Goal: Information Seeking & Learning: Learn about a topic

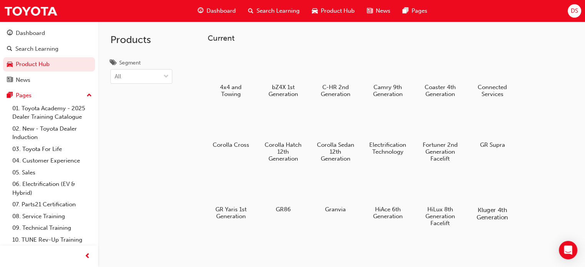
click at [484, 194] on div at bounding box center [492, 188] width 43 height 31
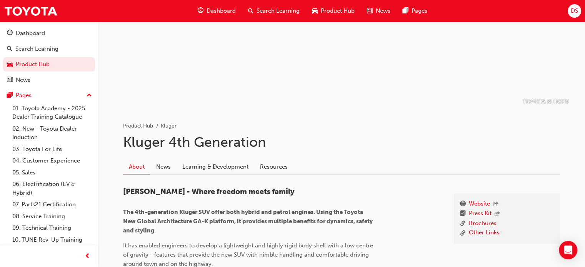
scroll to position [154, 0]
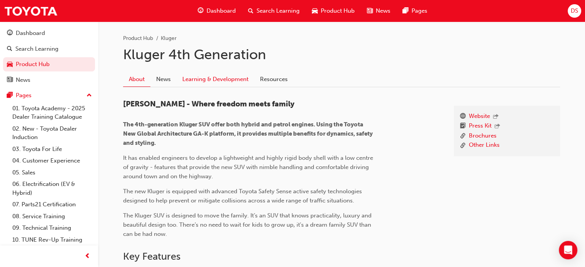
click at [234, 79] on link "Learning & Development" at bounding box center [216, 79] width 78 height 15
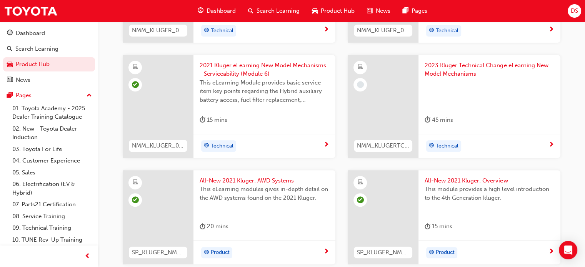
scroll to position [540, 0]
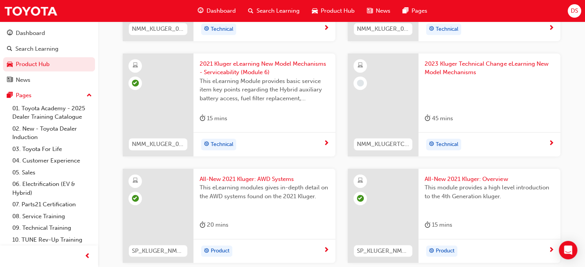
click at [469, 70] on span "2023 Kluger Technical Change eLearning New Model Mechanisms" at bounding box center [490, 68] width 130 height 17
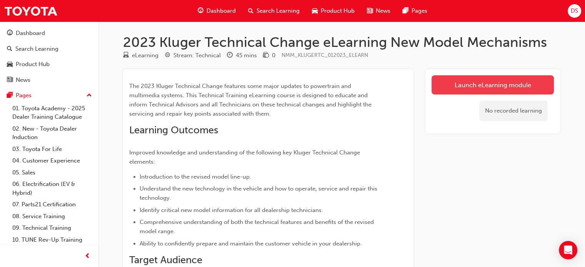
click at [476, 80] on link "Launch eLearning module" at bounding box center [493, 84] width 122 height 19
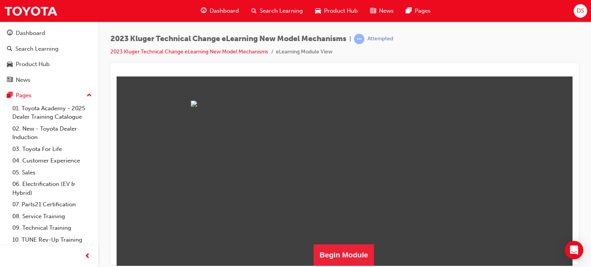
scroll to position [209, 0]
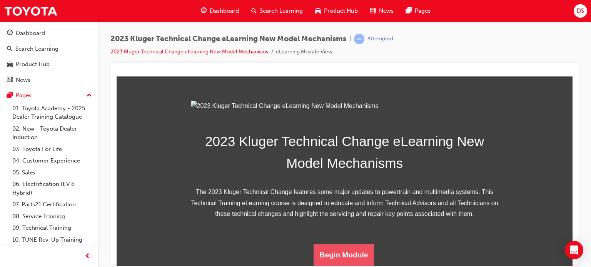
click at [342, 249] on button "Begin Module" at bounding box center [344, 255] width 61 height 22
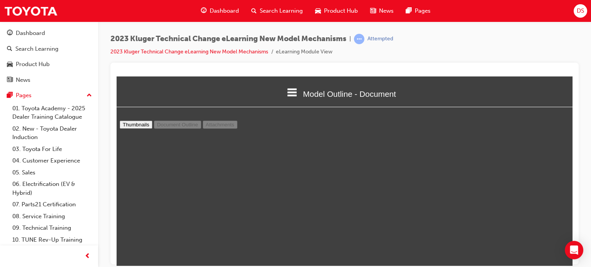
scroll to position [1768, 0]
type input "14"
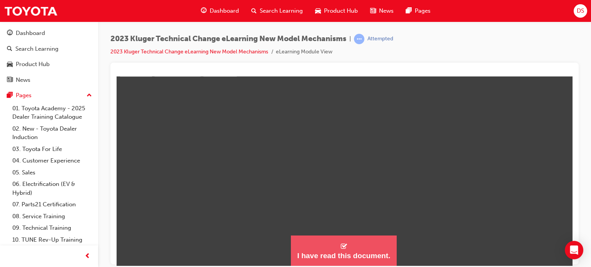
click at [318, 250] on button "I have read this document." at bounding box center [343, 251] width 105 height 31
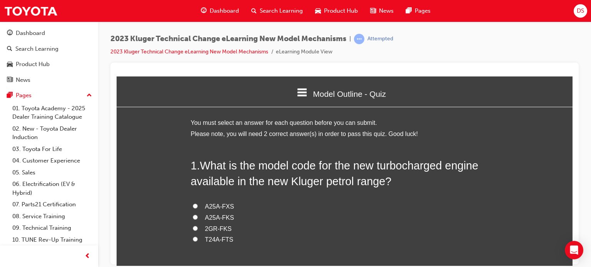
scroll to position [398, 462]
click at [221, 205] on span "A25A-FXS" at bounding box center [219, 206] width 29 height 7
click at [198, 205] on input "A25A-FXS" at bounding box center [195, 206] width 5 height 5
radio input "true"
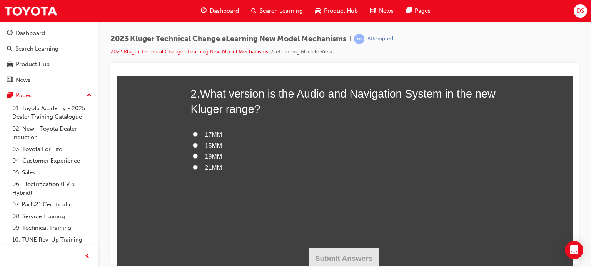
scroll to position [237, 0]
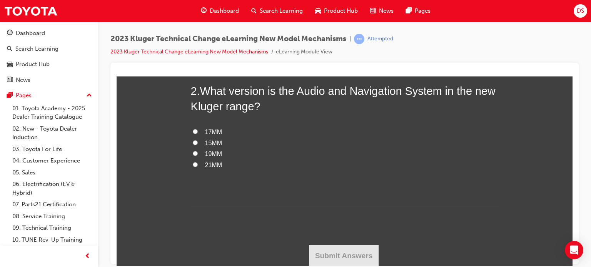
click at [211, 153] on span "19MM" at bounding box center [213, 153] width 17 height 7
click at [198, 153] on input "19MM" at bounding box center [195, 153] width 5 height 5
radio input "true"
click at [326, 254] on button "Submit Answers" at bounding box center [344, 256] width 70 height 22
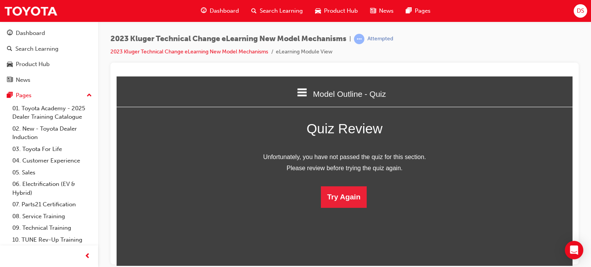
scroll to position [102, 468]
click at [336, 204] on button "Try Again" at bounding box center [344, 197] width 46 height 22
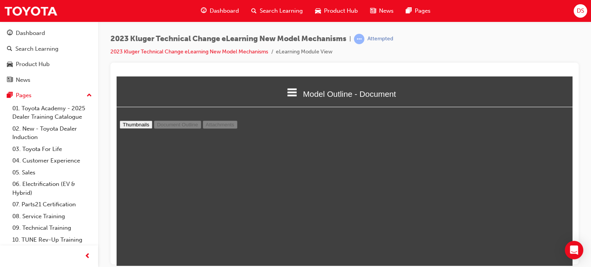
scroll to position [1768, 0]
drag, startPoint x: 573, startPoint y: 129, endPoint x: 574, endPoint y: 139, distance: 9.7
click at [574, 139] on div at bounding box center [344, 164] width 468 height 202
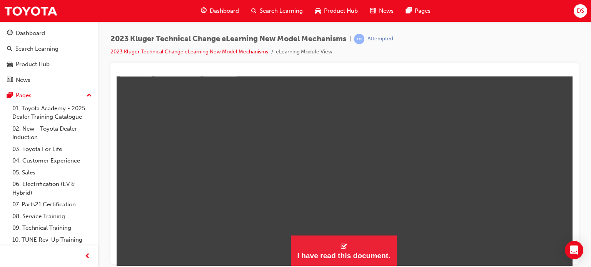
scroll to position [1499, 0]
type input "14"
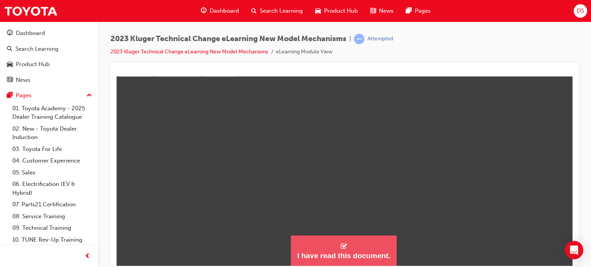
click at [349, 248] on button "I have read this document." at bounding box center [343, 251] width 105 height 31
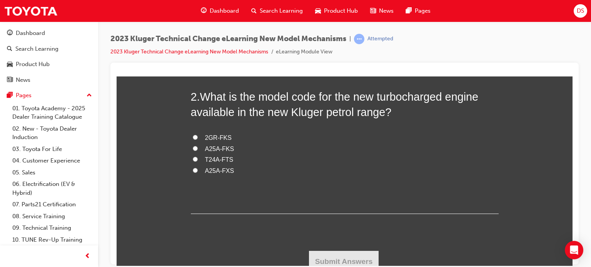
click at [193, 159] on input "T24A-FTS" at bounding box center [195, 159] width 5 height 5
radio input "true"
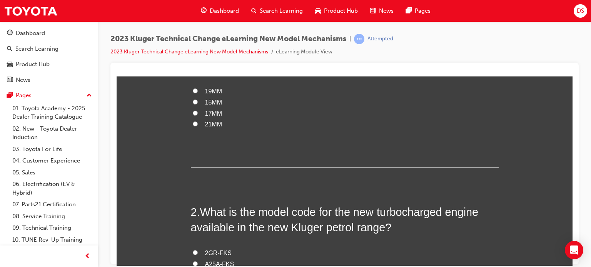
click at [206, 114] on span "17MM" at bounding box center [213, 113] width 17 height 7
click at [198, 114] on input "17MM" at bounding box center [195, 112] width 5 height 5
radio input "true"
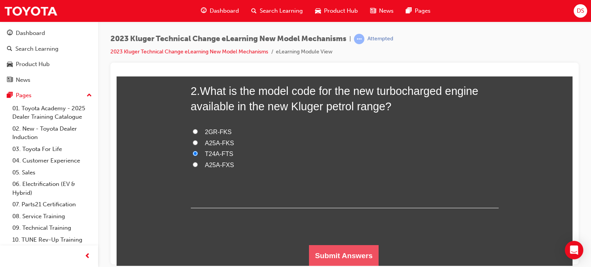
click at [339, 246] on button "Submit Answers" at bounding box center [344, 256] width 70 height 22
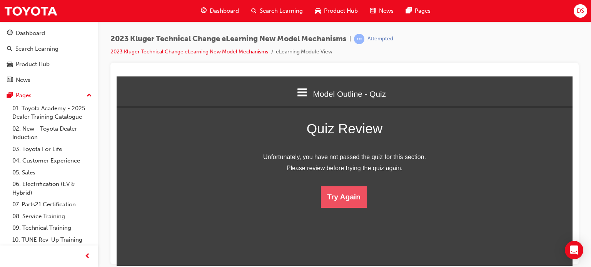
click at [346, 200] on button "Try Again" at bounding box center [344, 197] width 46 height 22
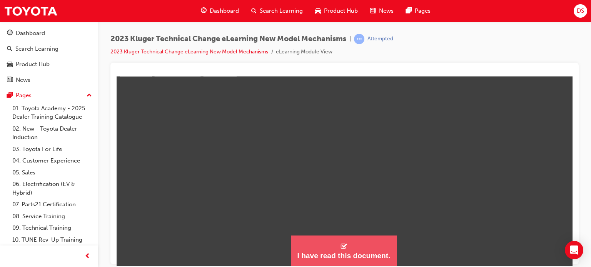
click at [341, 262] on button "I have read this document." at bounding box center [343, 251] width 105 height 31
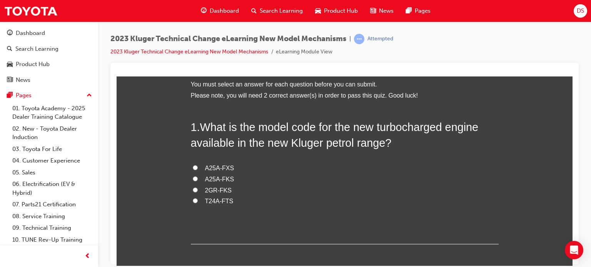
click at [193, 201] on input "T24A-FTS" at bounding box center [195, 200] width 5 height 5
radio input "true"
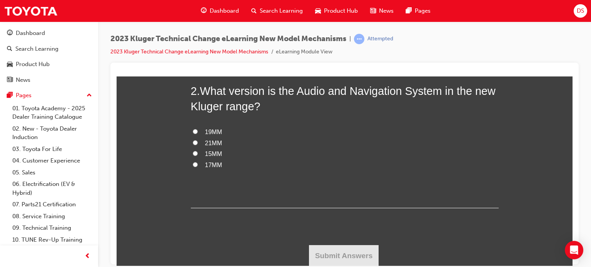
click at [193, 140] on input "21MM" at bounding box center [195, 142] width 5 height 5
radio input "true"
click at [349, 252] on button "Submit Answers" at bounding box center [344, 256] width 70 height 22
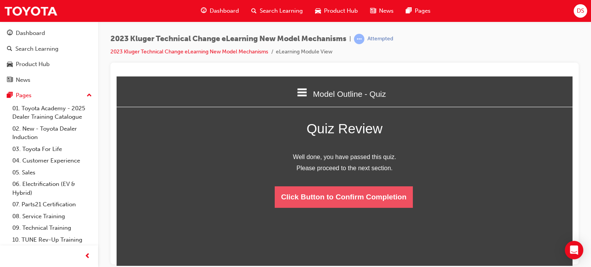
click at [372, 206] on button "Click Button to Confirm Completion" at bounding box center [344, 197] width 138 height 22
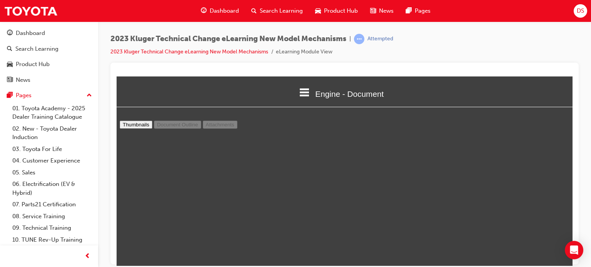
type input "44"
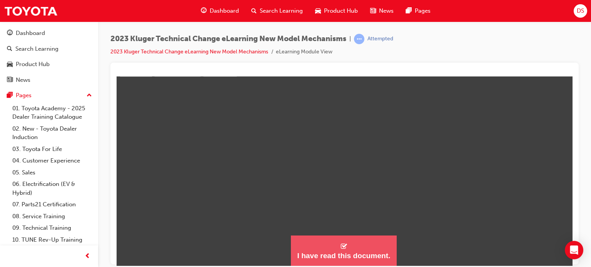
click at [346, 252] on div "I have read this document." at bounding box center [343, 255] width 93 height 9
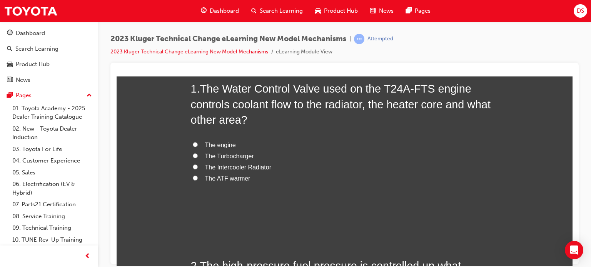
click at [245, 165] on span "The Intercooler Radiator" at bounding box center [238, 167] width 67 height 7
click at [198, 165] on input "The Intercooler Radiator" at bounding box center [195, 166] width 5 height 5
radio input "true"
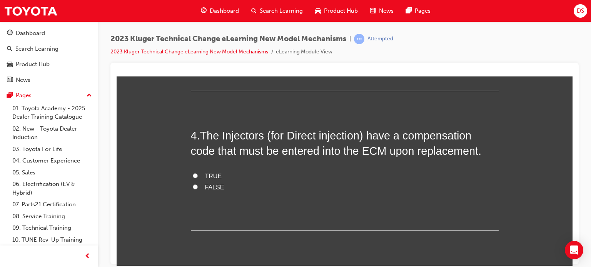
scroll to position [547, 0]
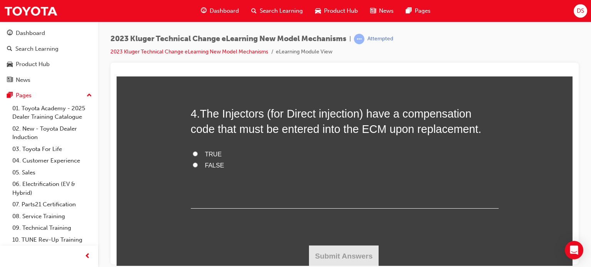
click at [193, 153] on input "TRUE" at bounding box center [195, 153] width 5 height 5
radio input "true"
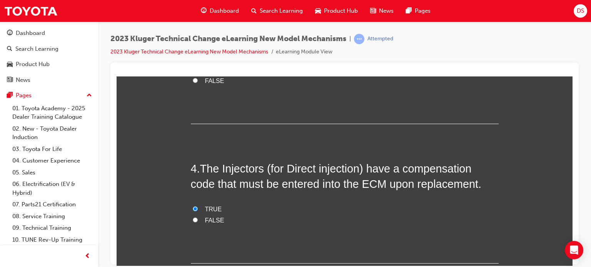
scroll to position [393, 0]
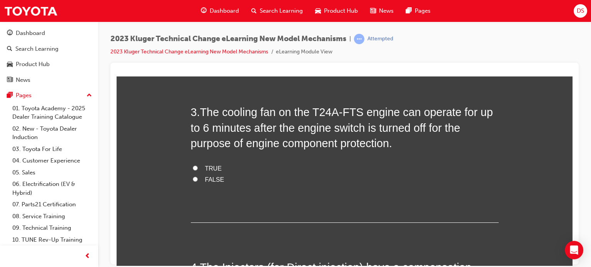
click at [193, 167] on input "TRUE" at bounding box center [195, 167] width 5 height 5
radio input "true"
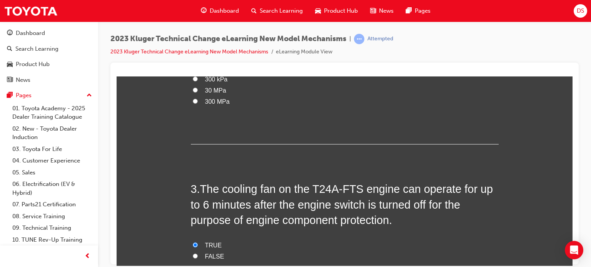
scroll to position [200, 0]
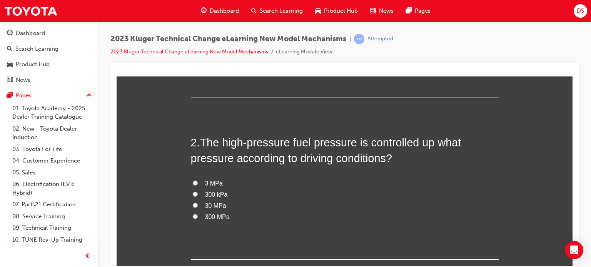
click at [193, 195] on input "300 kPa" at bounding box center [195, 194] width 5 height 5
radio input "true"
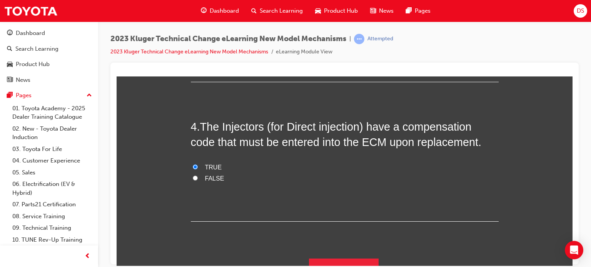
scroll to position [547, 0]
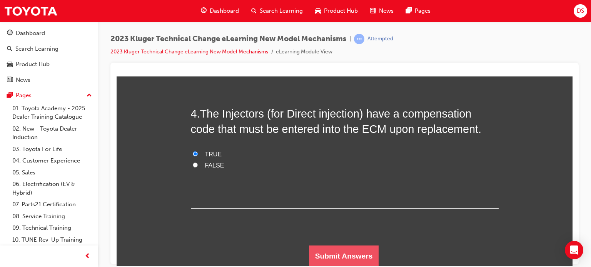
click at [356, 252] on button "Submit Answers" at bounding box center [344, 257] width 70 height 22
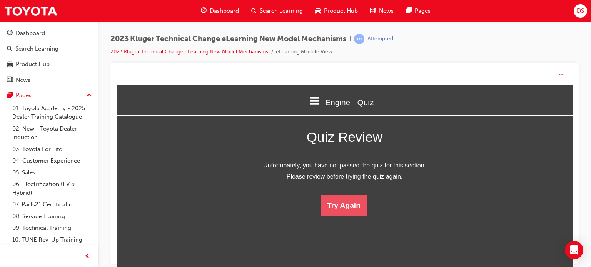
scroll to position [102, 468]
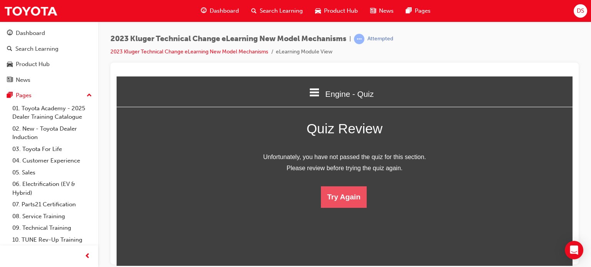
click at [346, 204] on button "Try Again" at bounding box center [344, 197] width 46 height 22
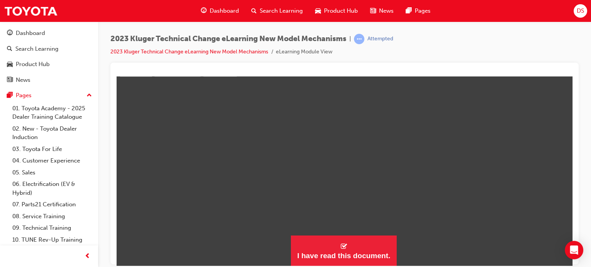
scroll to position [2347, 0]
type input "23"
click at [37, 14] on img at bounding box center [31, 10] width 54 height 17
